Goal: Information Seeking & Learning: Learn about a topic

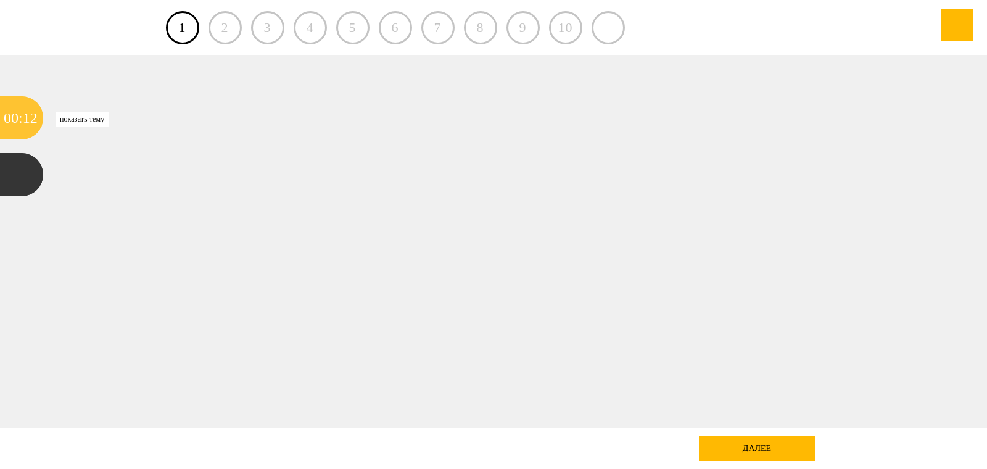
click at [19, 117] on div ":" at bounding box center [21, 117] width 4 height 43
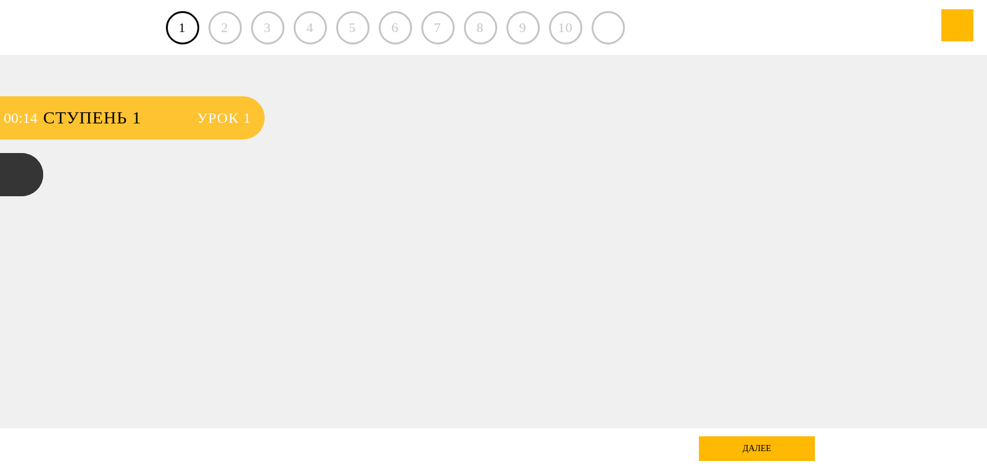
click at [229, 113] on span "Урок 1" at bounding box center [224, 117] width 54 height 43
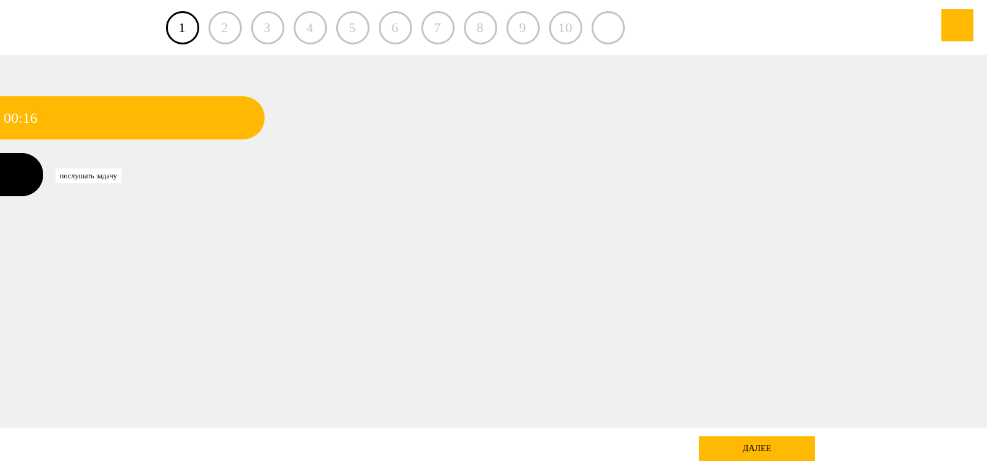
click at [7, 172] on div at bounding box center [21, 174] width 43 height 43
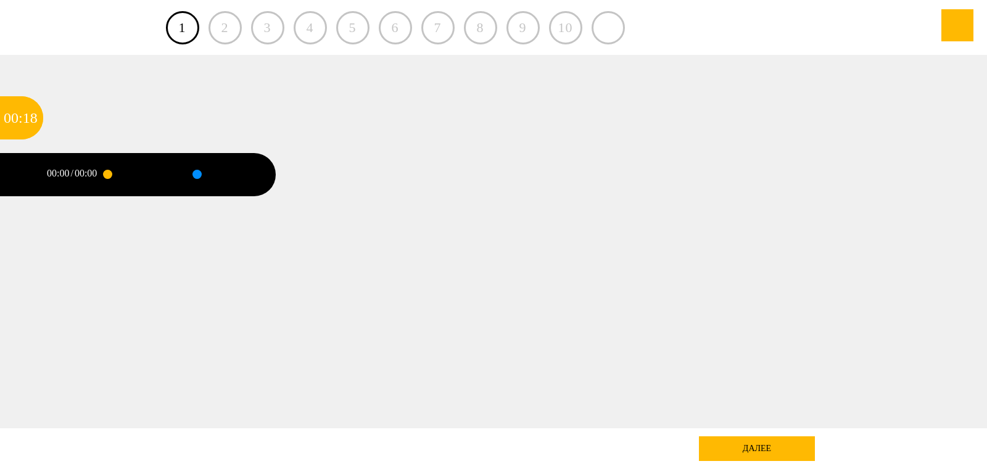
click at [115, 173] on div at bounding box center [136, 174] width 58 height 43
click at [197, 176] on div at bounding box center [197, 174] width 0 height 3
click at [109, 177] on div at bounding box center [107, 174] width 9 height 9
click at [182, 29] on link "1" at bounding box center [182, 27] width 33 height 33
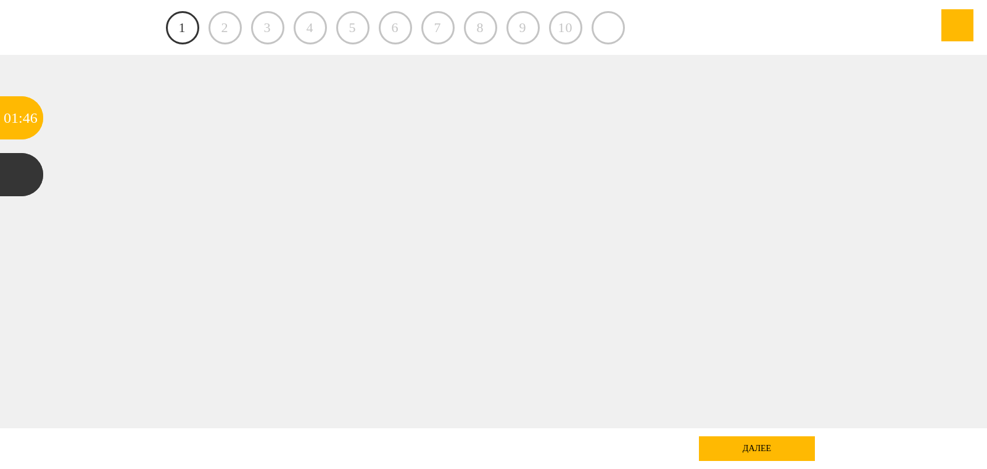
click at [180, 25] on link "1" at bounding box center [182, 27] width 33 height 33
click at [762, 444] on div "далее" at bounding box center [757, 448] width 116 height 25
click at [753, 448] on div "далее" at bounding box center [757, 448] width 116 height 25
click at [223, 26] on div "2" at bounding box center [224, 27] width 33 height 33
click at [184, 28] on link "1" at bounding box center [182, 27] width 33 height 33
